Goal: Transaction & Acquisition: Purchase product/service

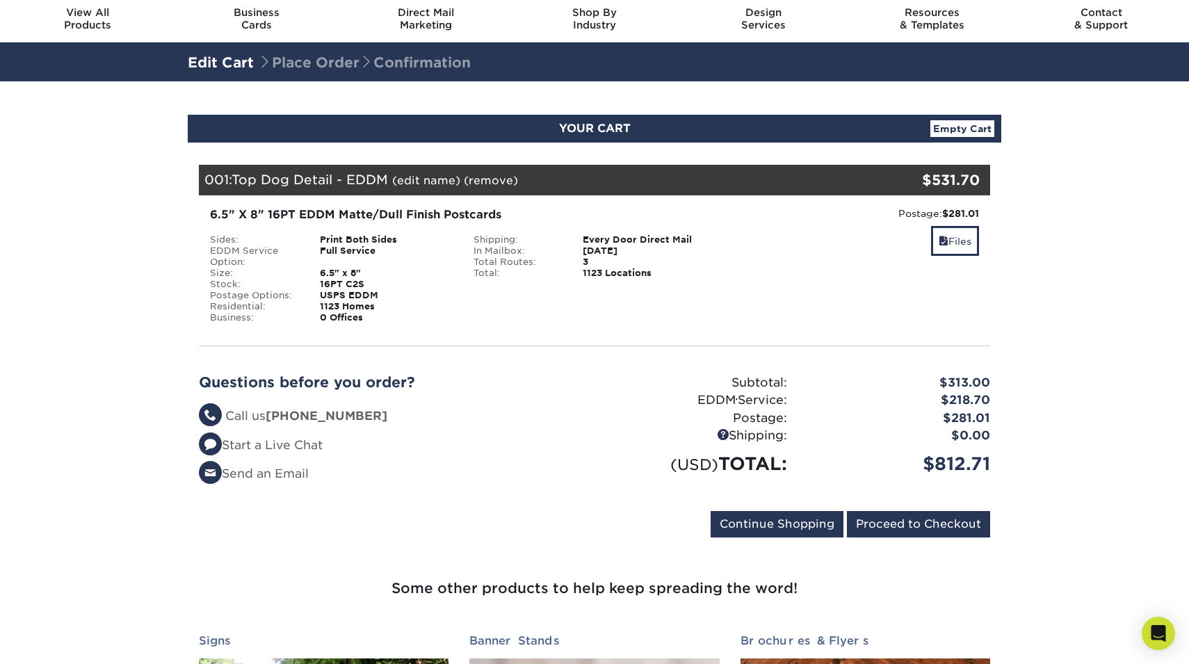
scroll to position [40, 0]
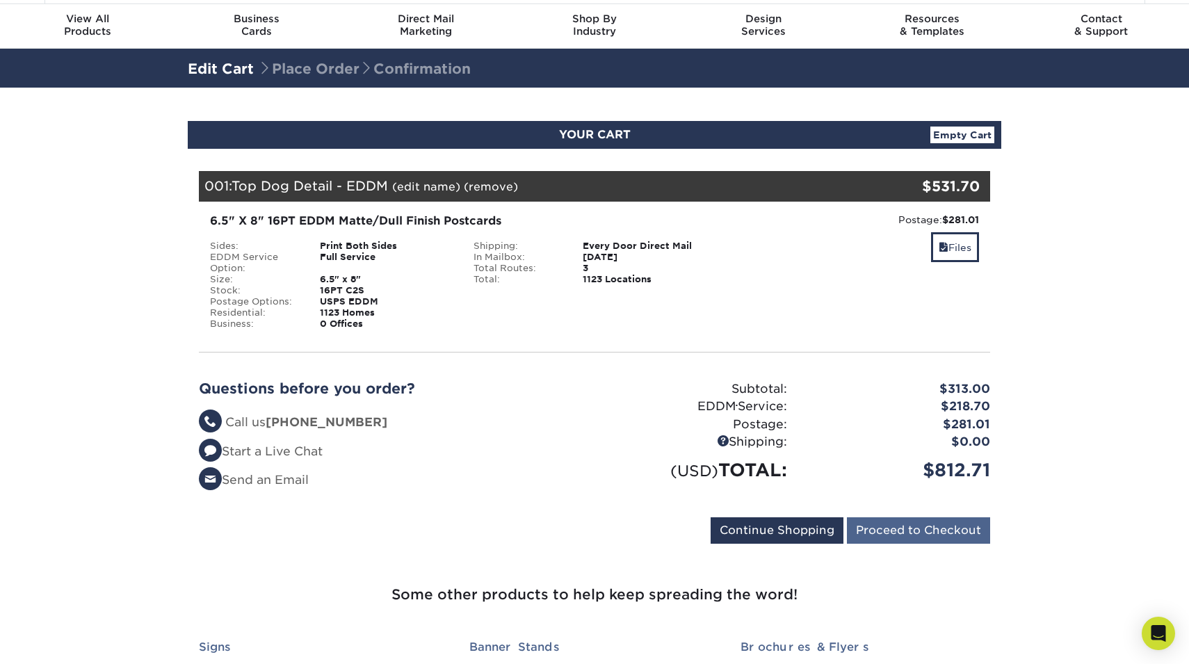
click at [908, 528] on input "Proceed to Checkout" at bounding box center [918, 530] width 143 height 26
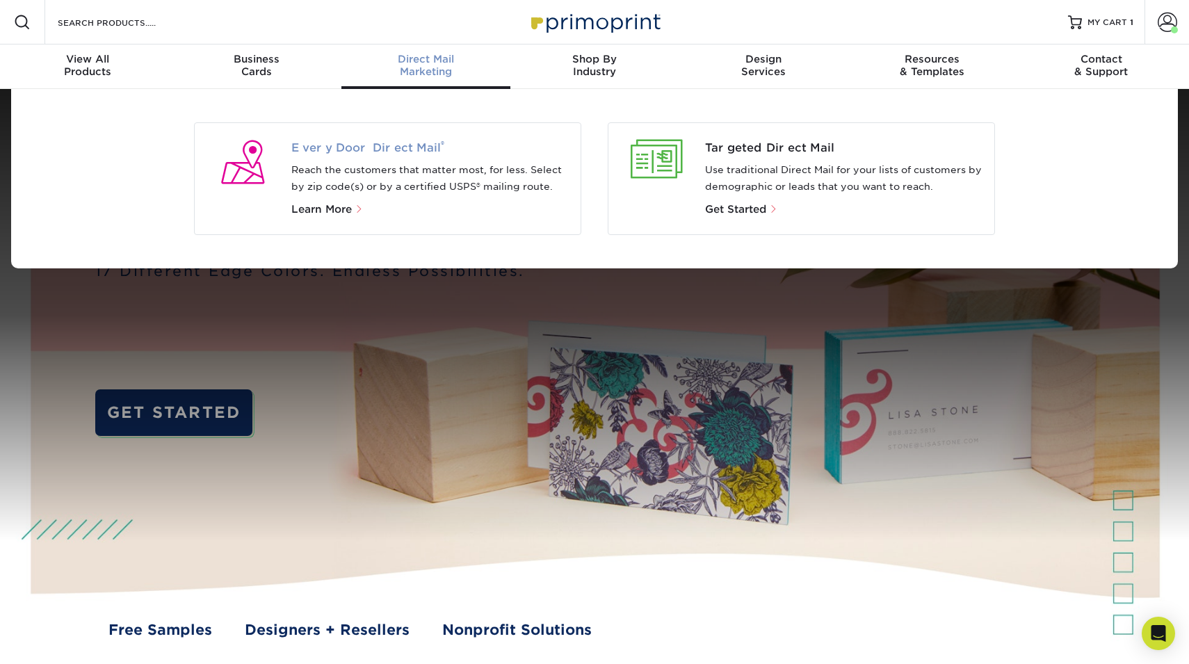
click at [368, 149] on span "Every Door Direct Mail ®" at bounding box center [430, 148] width 279 height 17
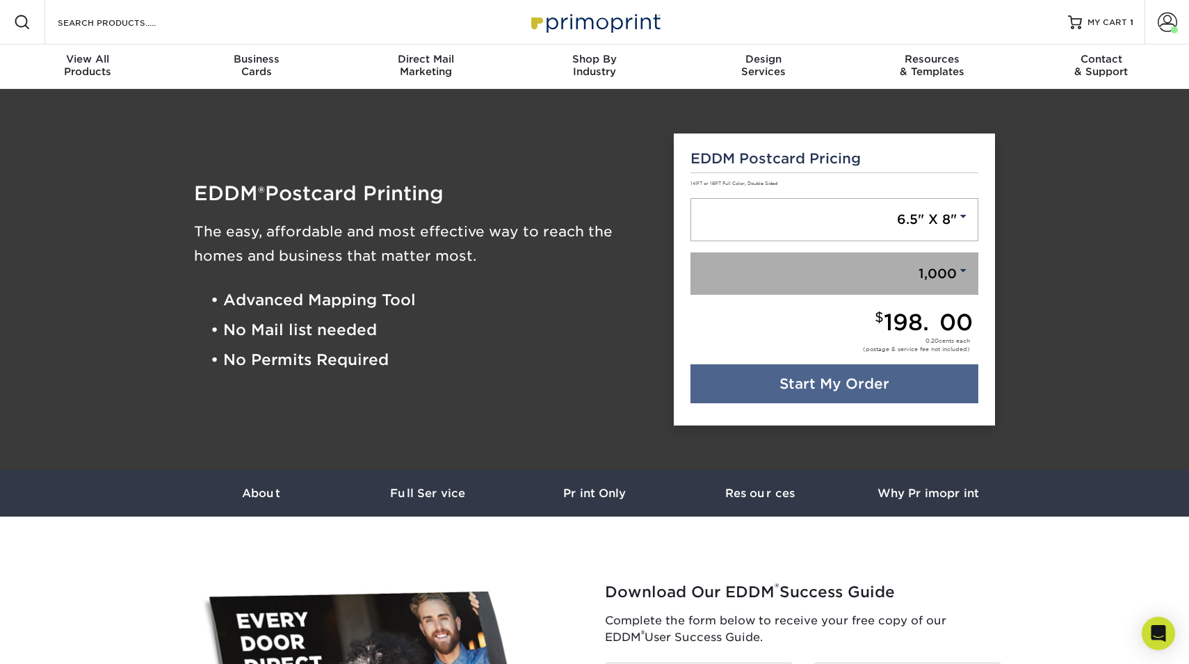
click at [964, 266] on span at bounding box center [962, 270] width 13 height 13
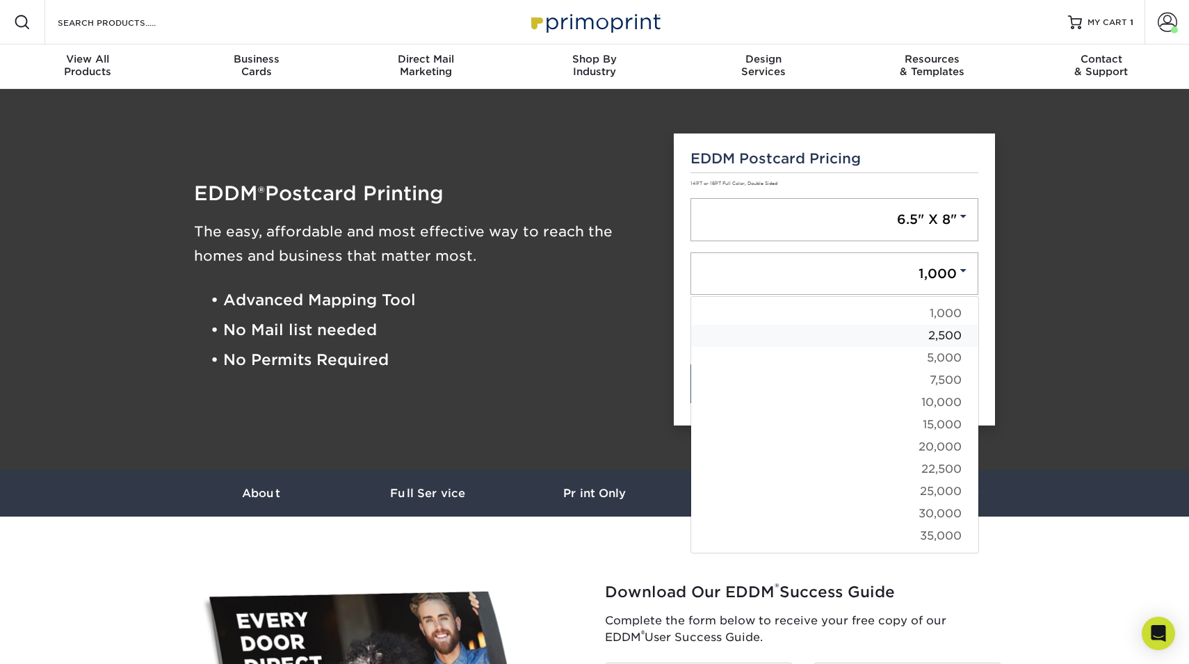
click at [952, 339] on link "2,500" at bounding box center [834, 336] width 287 height 22
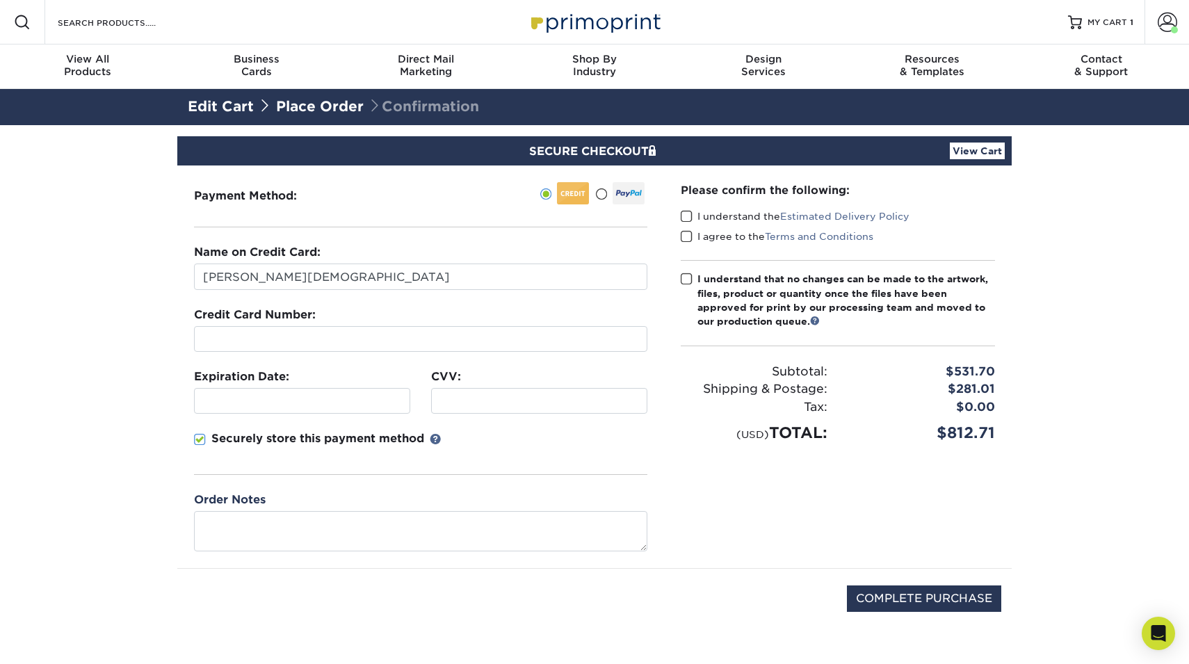
click at [683, 214] on span at bounding box center [686, 216] width 12 height 13
click at [0, 0] on input "I understand the Estimated Delivery Policy" at bounding box center [0, 0] width 0 height 0
click at [683, 234] on span at bounding box center [686, 236] width 12 height 13
click at [0, 0] on input "I agree to the Terms and Conditions" at bounding box center [0, 0] width 0 height 0
click at [686, 279] on span at bounding box center [686, 278] width 12 height 13
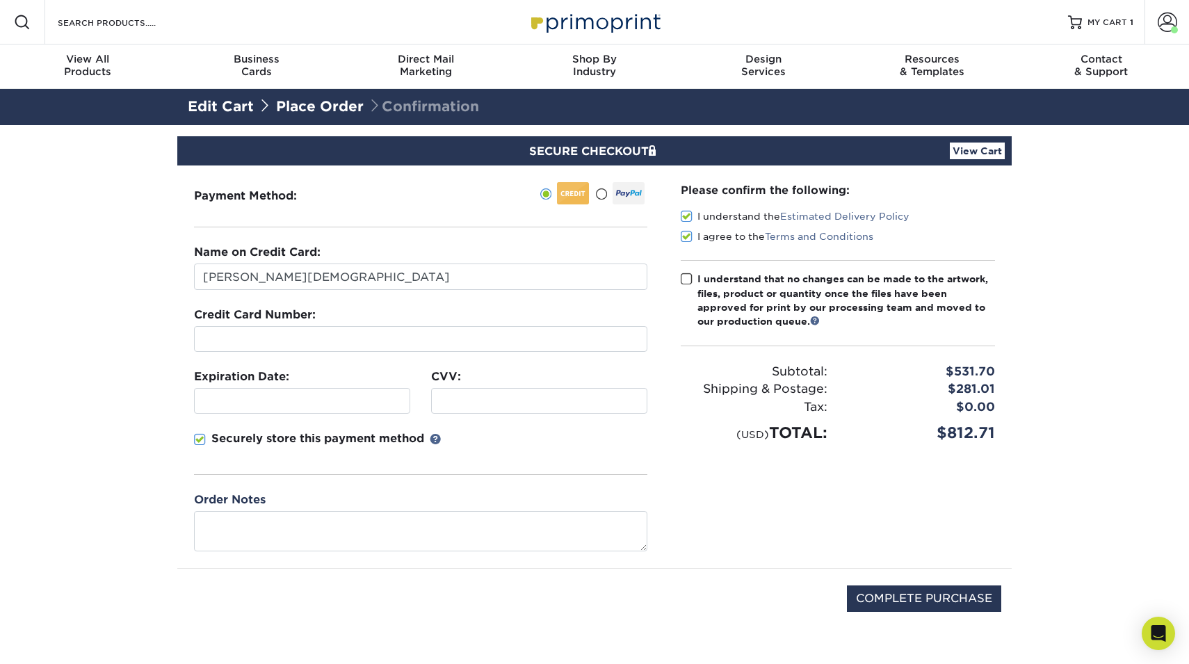
click at [0, 0] on input "I understand that no changes can be made to the artwork, files, product or quan…" at bounding box center [0, 0] width 0 height 0
click at [322, 331] on div at bounding box center [420, 339] width 453 height 26
click at [320, 392] on div at bounding box center [302, 401] width 216 height 26
click at [286, 437] on p "Securely store this payment method" at bounding box center [317, 438] width 213 height 17
click at [0, 0] on input "Securely store this payment method" at bounding box center [0, 0] width 0 height 0
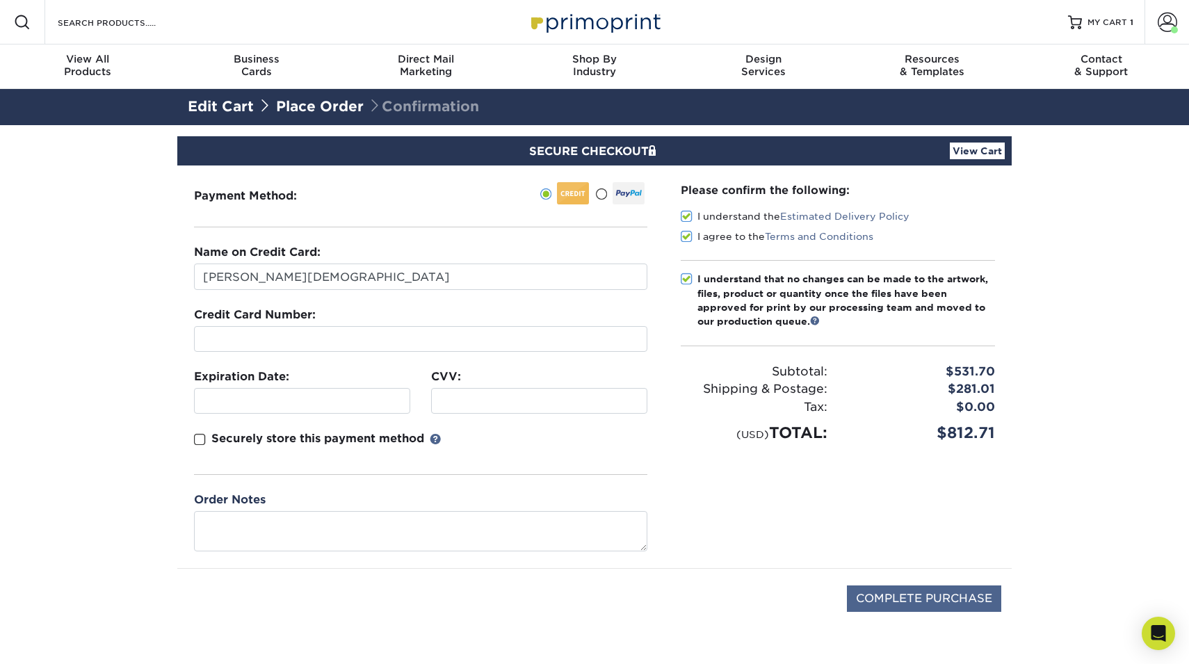
click at [890, 605] on input "COMPLETE PURCHASE" at bounding box center [924, 598] width 154 height 26
type input "PROCESSING, PLEASE WAIT..."
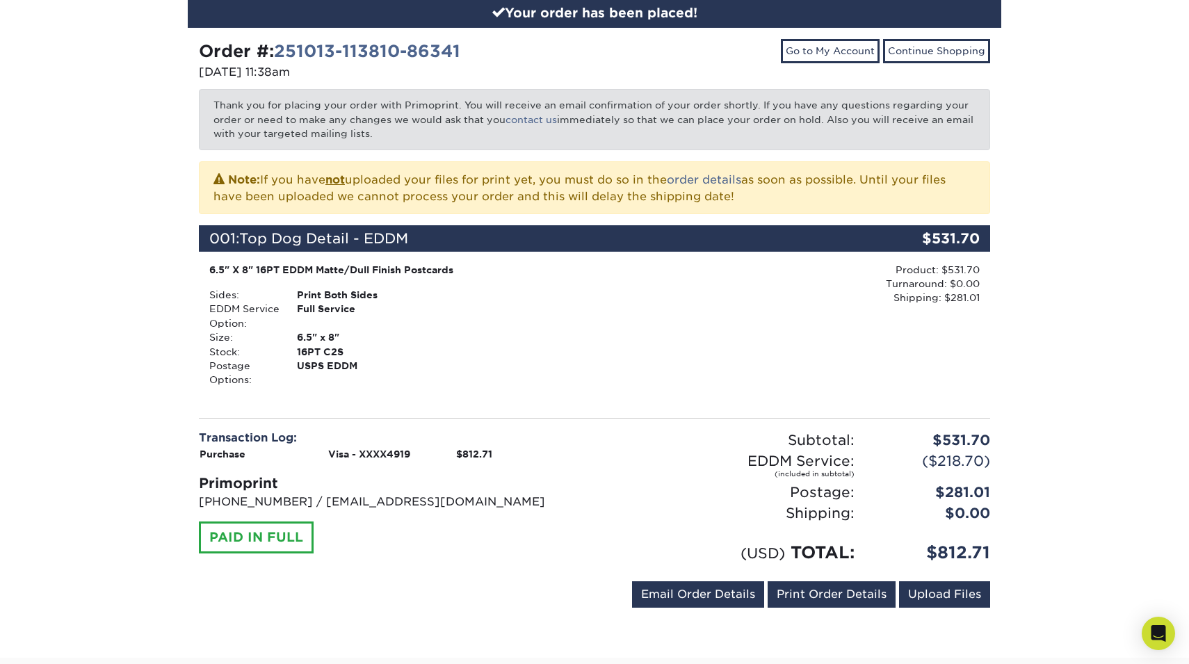
scroll to position [363, 0]
